Goal: Find specific page/section: Find specific page/section

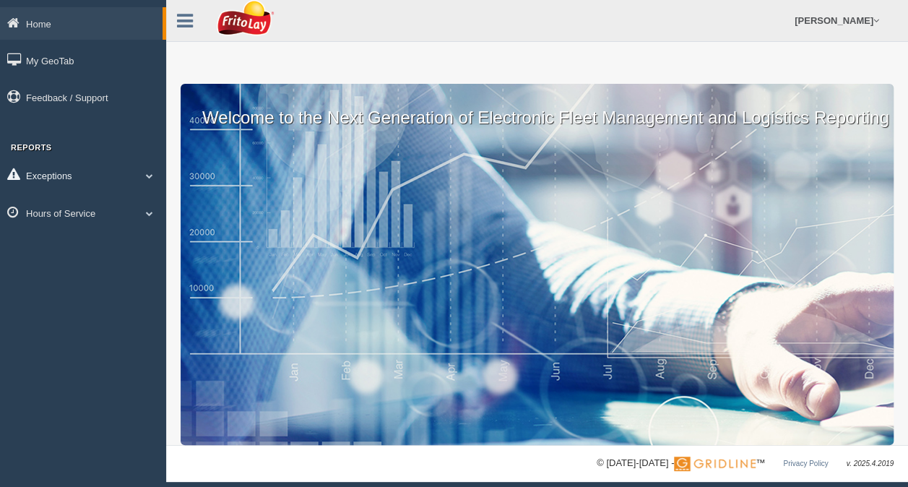
click at [152, 176] on span at bounding box center [149, 175] width 19 height 7
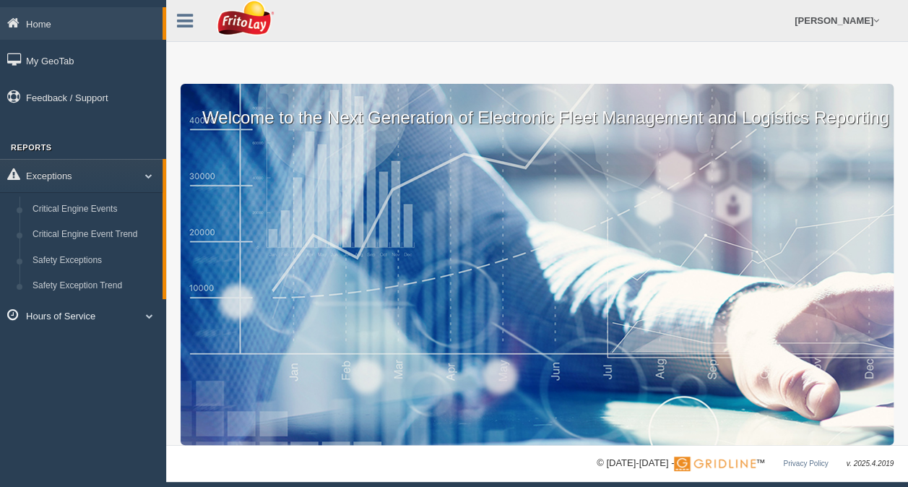
click at [142, 316] on span at bounding box center [149, 315] width 19 height 7
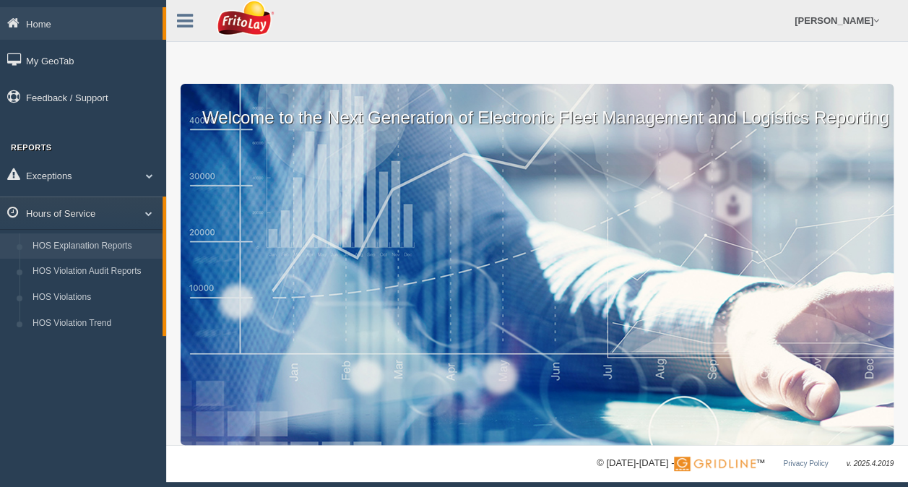
click at [106, 247] on link "HOS Explanation Reports" at bounding box center [94, 246] width 137 height 26
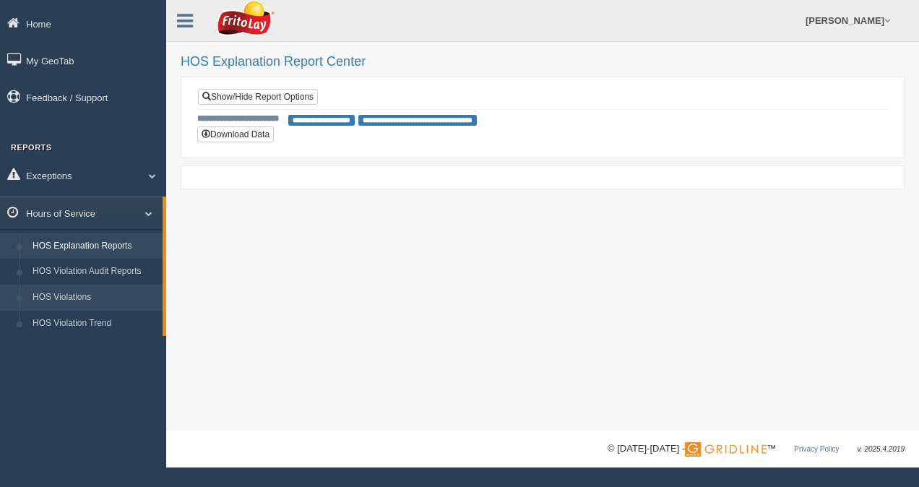
click at [92, 303] on link "HOS Violations" at bounding box center [94, 298] width 137 height 26
